Goal: Navigation & Orientation: Find specific page/section

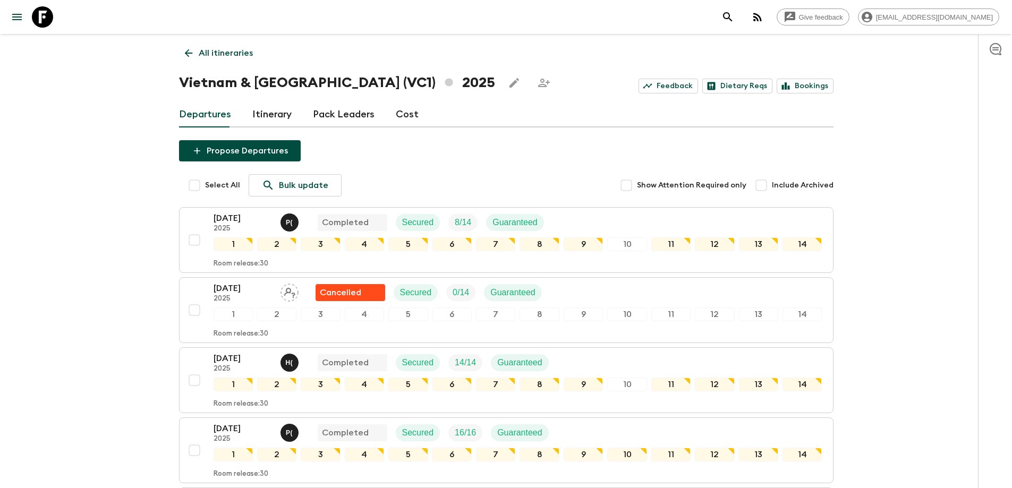
click at [195, 50] on link "All itineraries" at bounding box center [219, 53] width 80 height 21
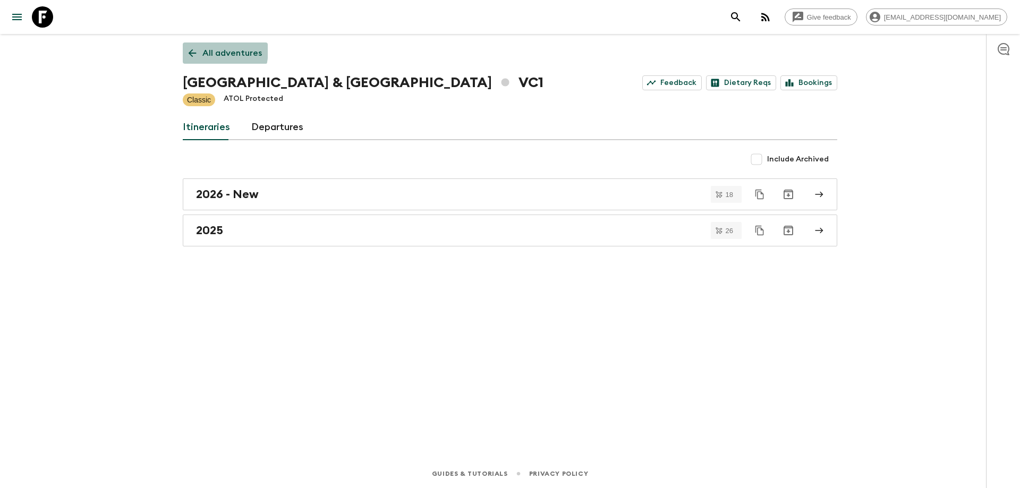
click at [194, 49] on icon at bounding box center [192, 53] width 12 height 12
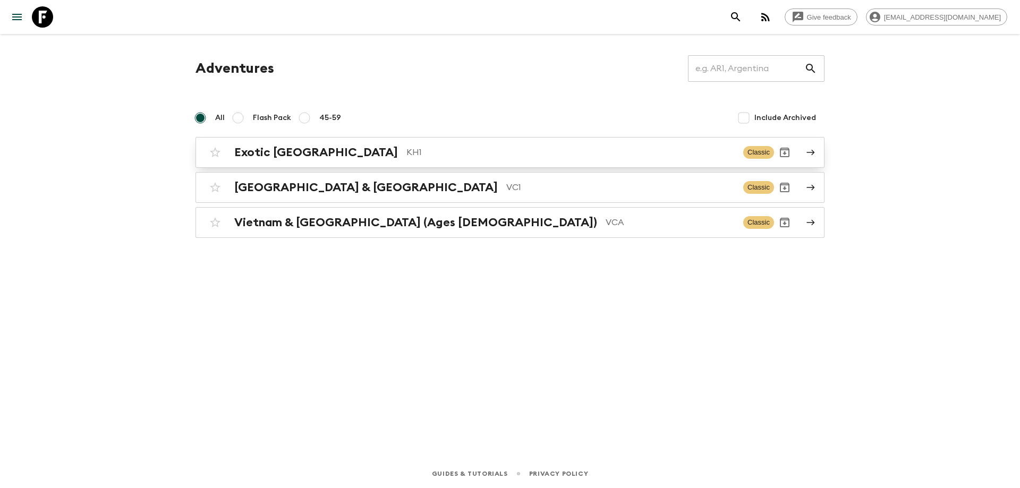
click at [406, 151] on p "KH1" at bounding box center [570, 152] width 328 height 13
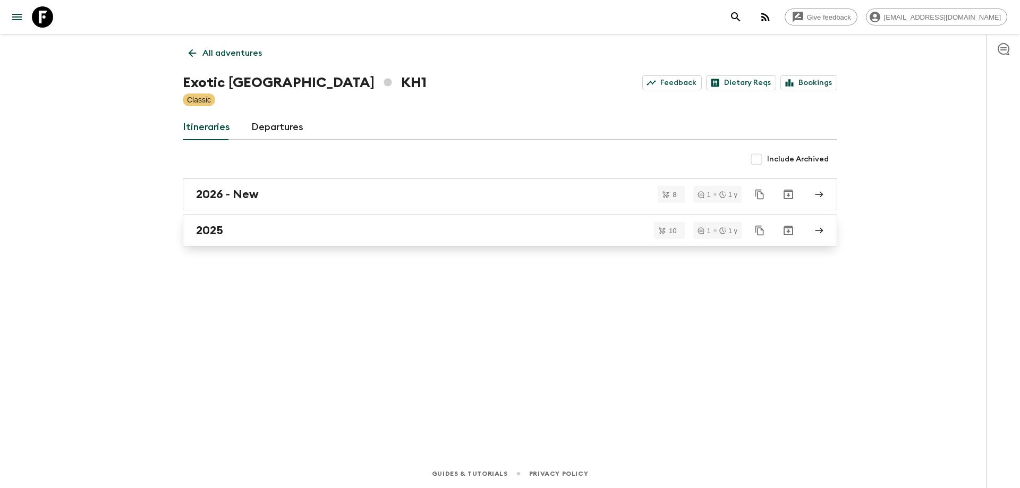
click at [257, 229] on div "2025" at bounding box center [500, 231] width 608 height 14
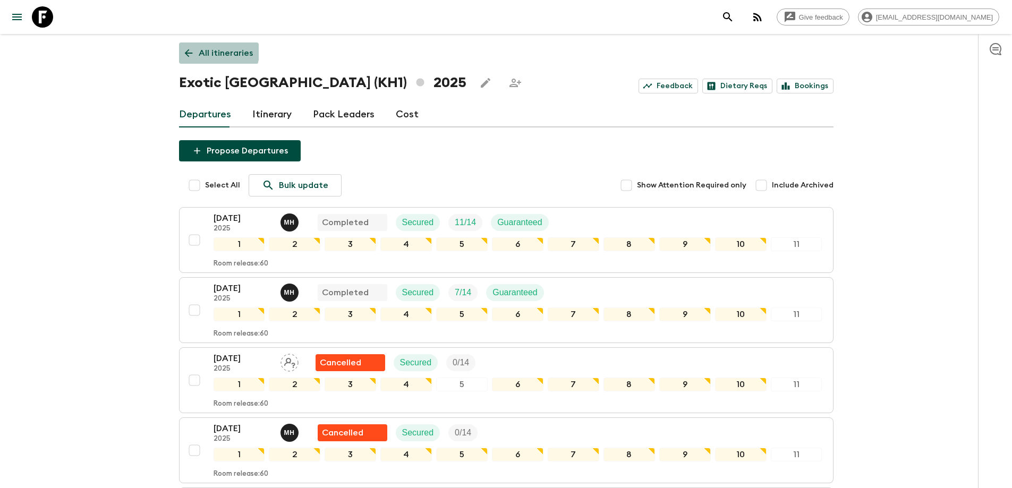
click at [184, 47] on link "All itineraries" at bounding box center [219, 53] width 80 height 21
